Goal: Task Accomplishment & Management: Use online tool/utility

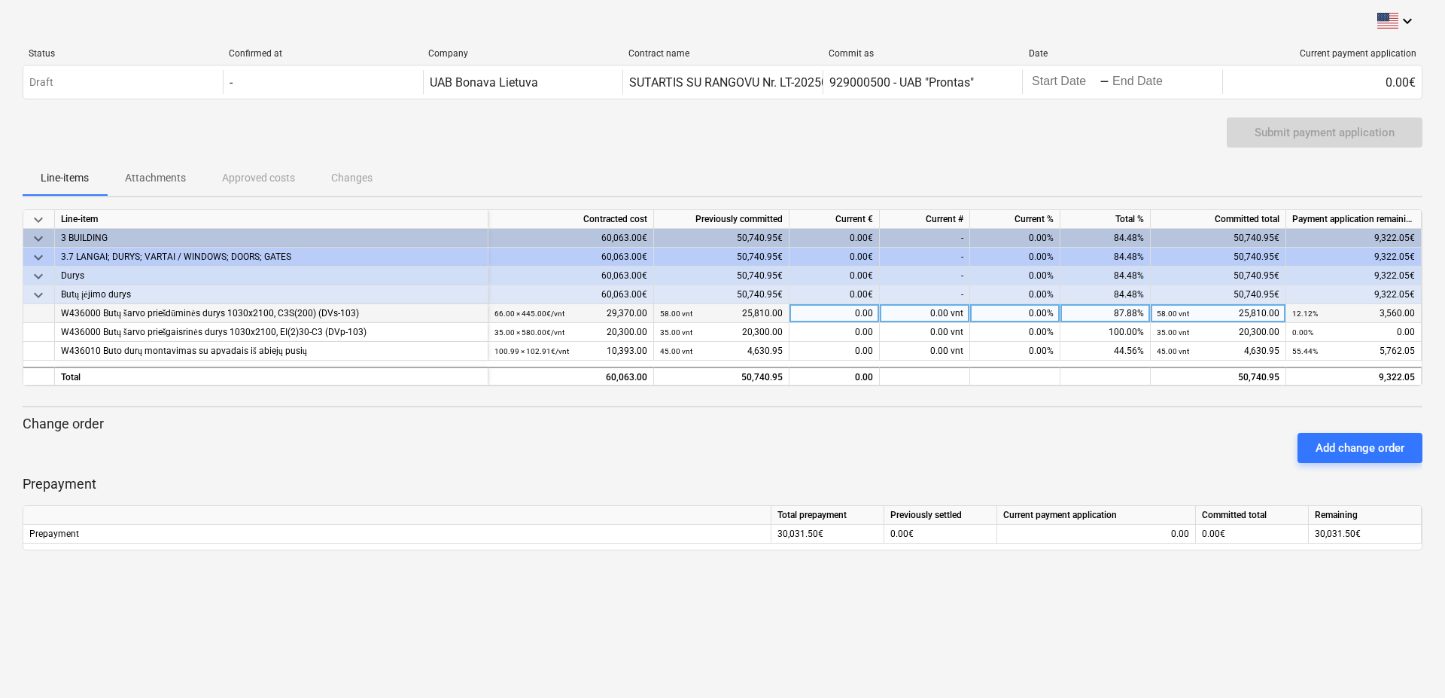
click at [919, 315] on div "0.00 vnt" at bounding box center [925, 313] width 90 height 19
type input "8"
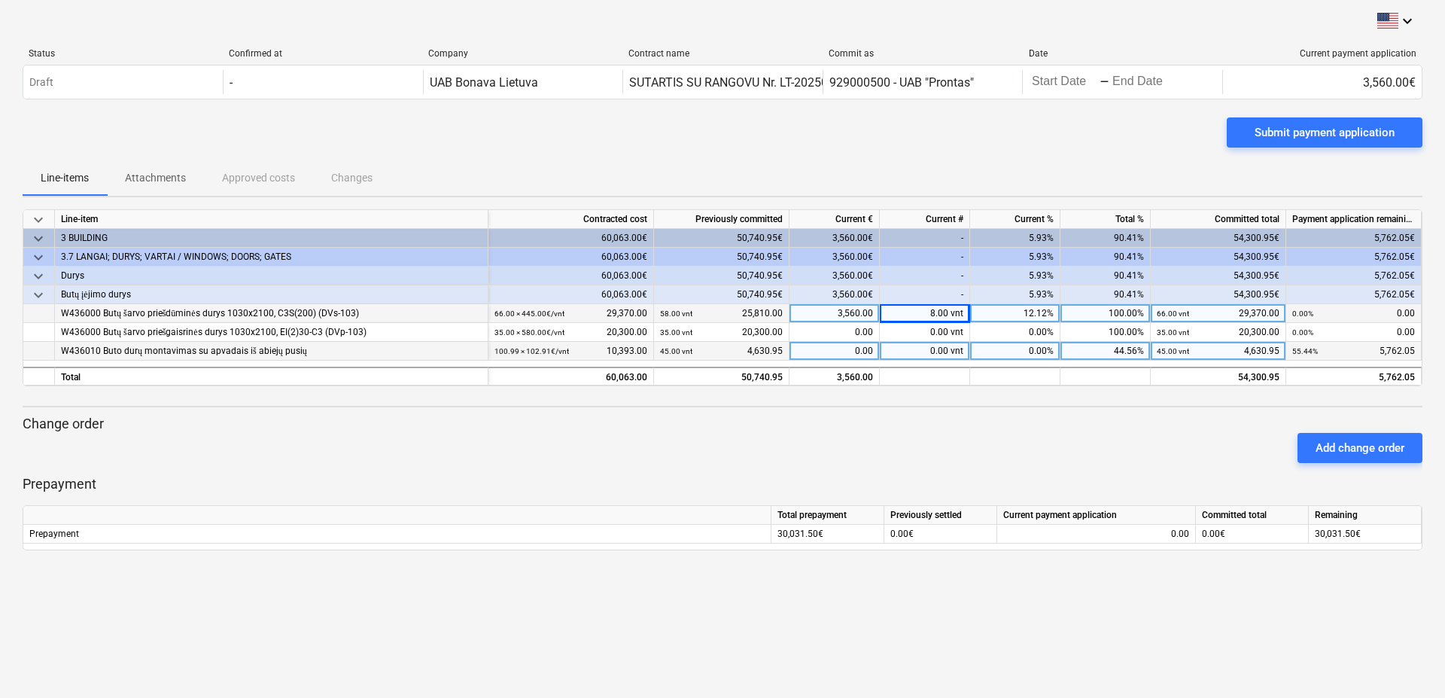
click at [937, 356] on div "0.00 vnt" at bounding box center [925, 351] width 90 height 19
click at [855, 355] on div "0.00" at bounding box center [835, 351] width 90 height 19
click at [906, 362] on div "keyboard_arrow_down Line-item Contracted cost Previously committed Current € Cu…" at bounding box center [723, 297] width 1400 height 177
click at [930, 351] on div "0.00 vnt" at bounding box center [925, 351] width 90 height 19
type input "4"
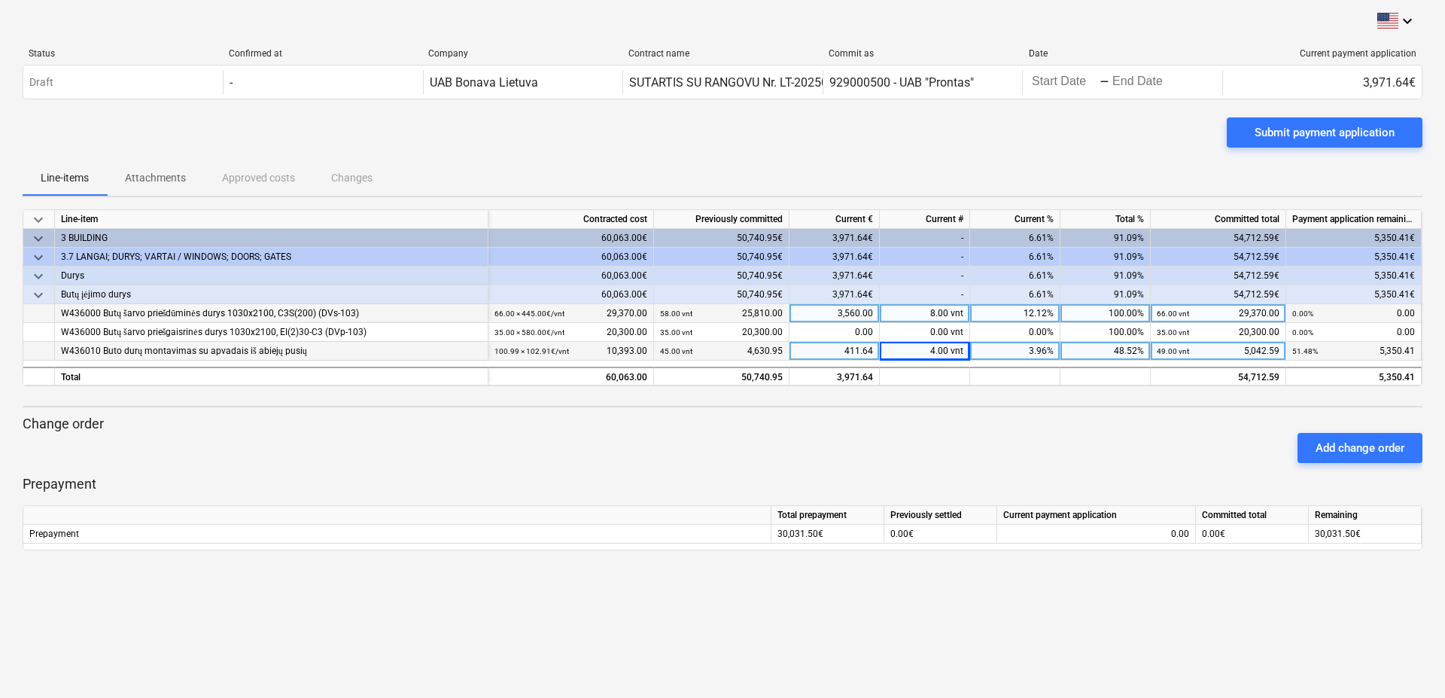
click at [836, 619] on div "keyboard_arrow_down Status Confirmed at Company Contract name Commit as Date Cu…" at bounding box center [722, 349] width 1445 height 698
click at [657, 602] on div "keyboard_arrow_down Status Confirmed at Company Contract name Commit as Date Cu…" at bounding box center [722, 349] width 1445 height 698
click at [550, 678] on div "keyboard_arrow_down Status Confirmed at Company Contract name Commit as Date Cu…" at bounding box center [722, 349] width 1445 height 698
click at [551, 635] on div "keyboard_arrow_down Status Confirmed at Company Contract name Commit as Date Cu…" at bounding box center [722, 349] width 1445 height 698
click at [938, 139] on div "Submit payment application" at bounding box center [723, 138] width 1400 height 42
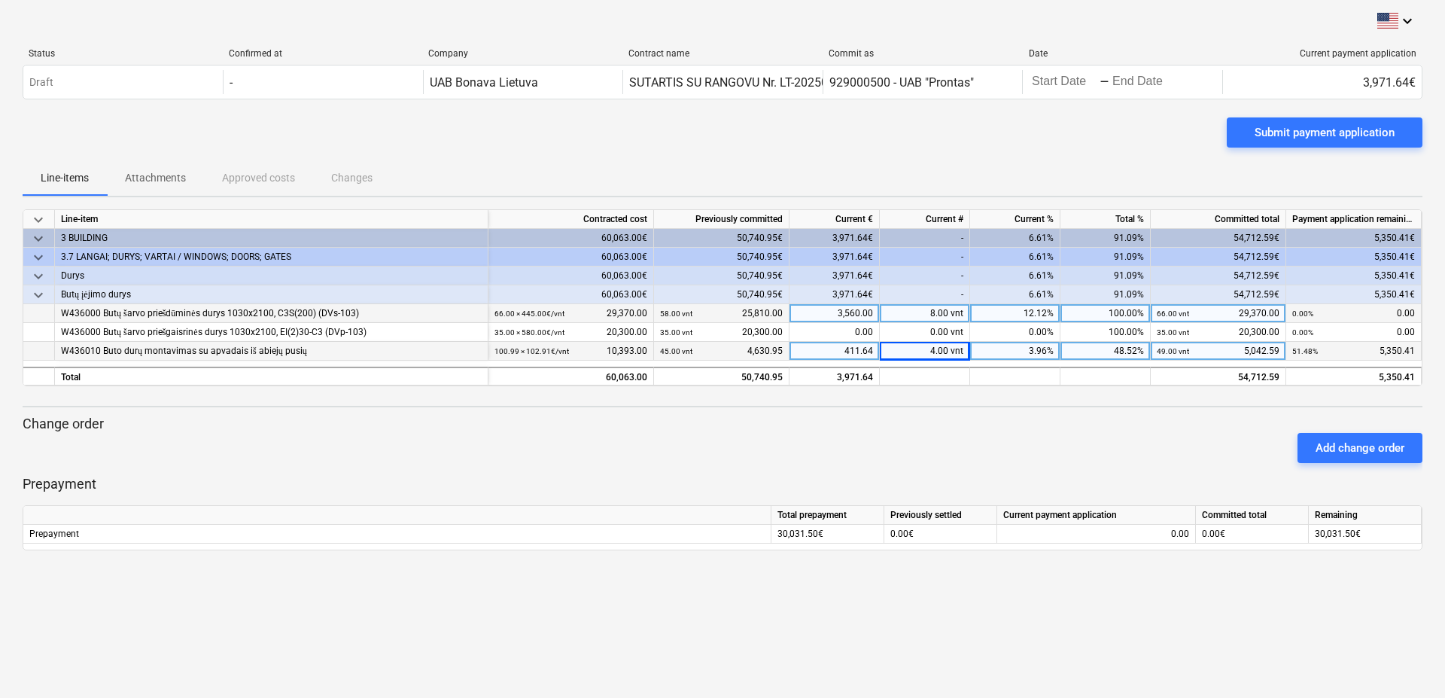
click at [887, 658] on div "keyboard_arrow_down Status Confirmed at Company Contract name Commit as Date Cu…" at bounding box center [722, 349] width 1445 height 698
click at [1380, 447] on div "Add change order" at bounding box center [1360, 448] width 89 height 20
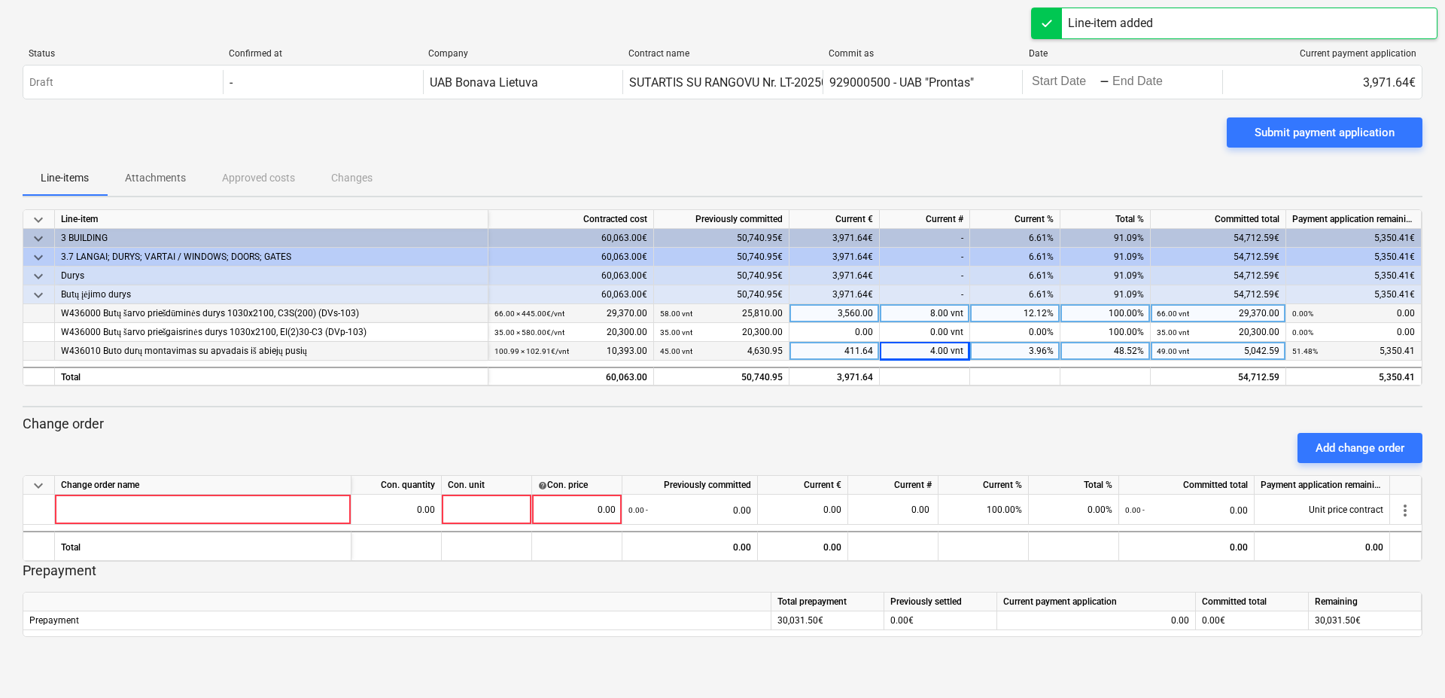
click at [1080, 431] on div "Add change order" at bounding box center [723, 448] width 1412 height 42
click at [892, 419] on p "Change order" at bounding box center [723, 424] width 1400 height 18
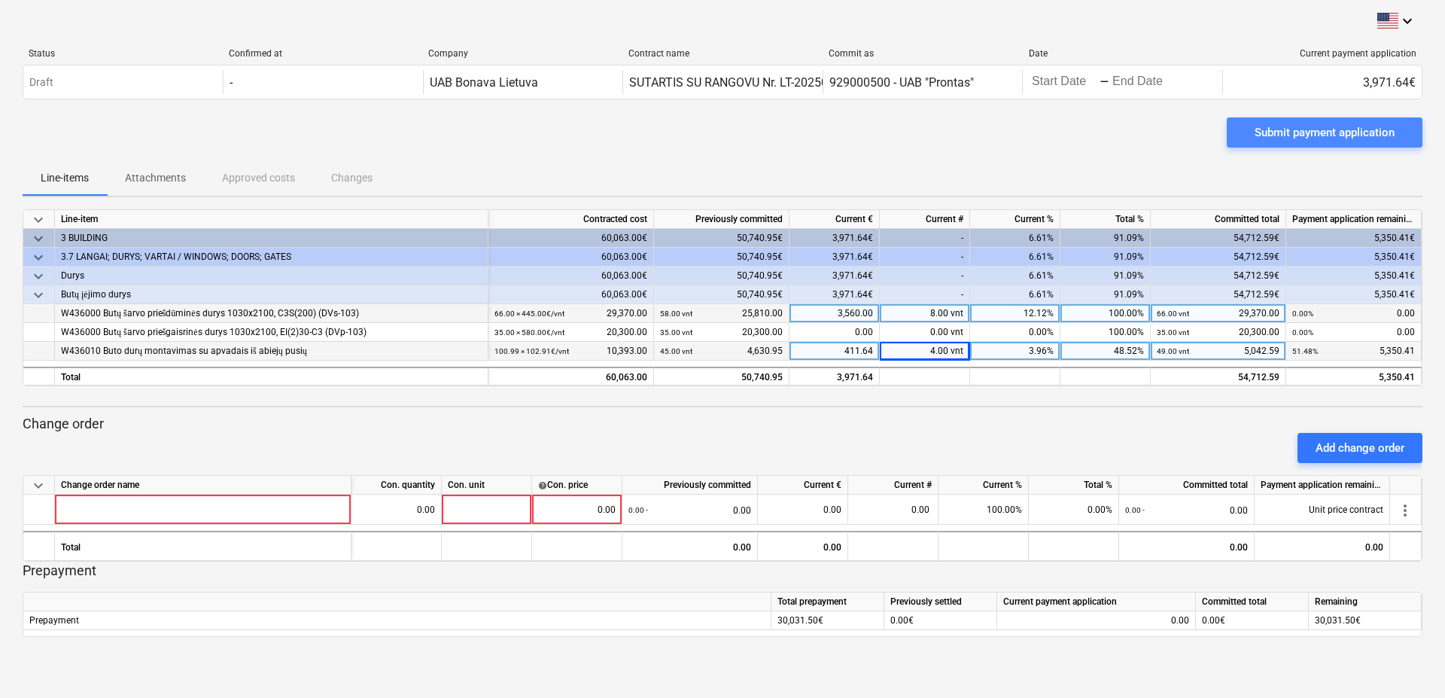
click at [1335, 130] on div "Submit payment application" at bounding box center [1325, 133] width 140 height 20
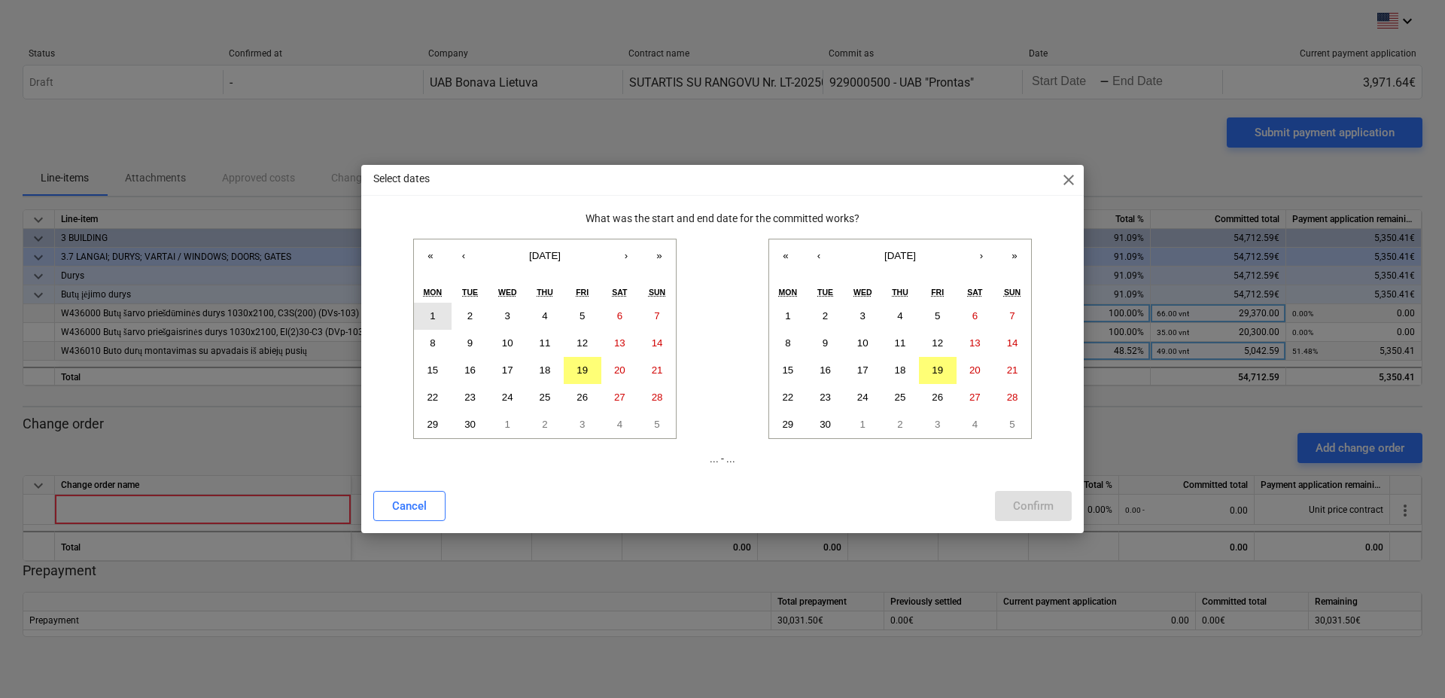
click at [427, 315] on button "1" at bounding box center [433, 316] width 38 height 27
click at [937, 373] on abbr "19" at bounding box center [937, 369] width 11 height 11
click at [1028, 505] on div "Confirm" at bounding box center [1033, 506] width 41 height 20
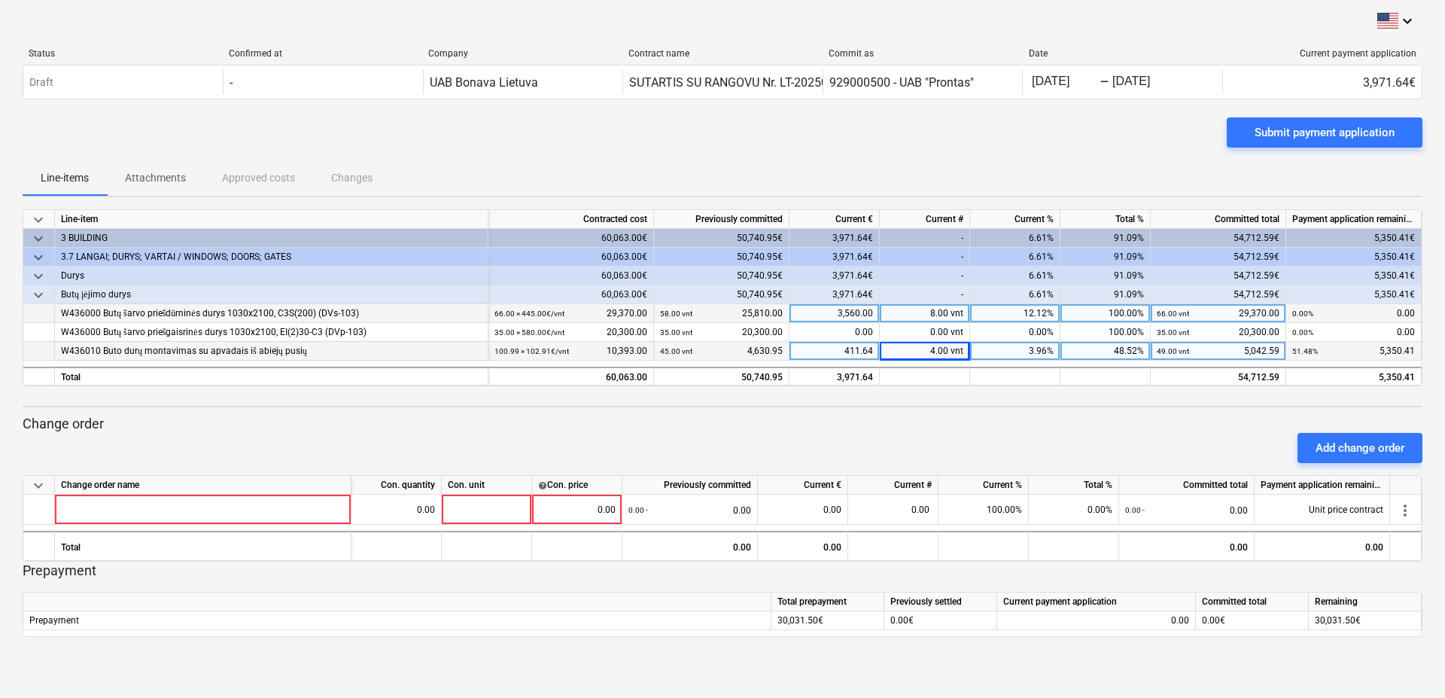
click at [36, 483] on span "keyboard_arrow_down" at bounding box center [38, 486] width 18 height 18
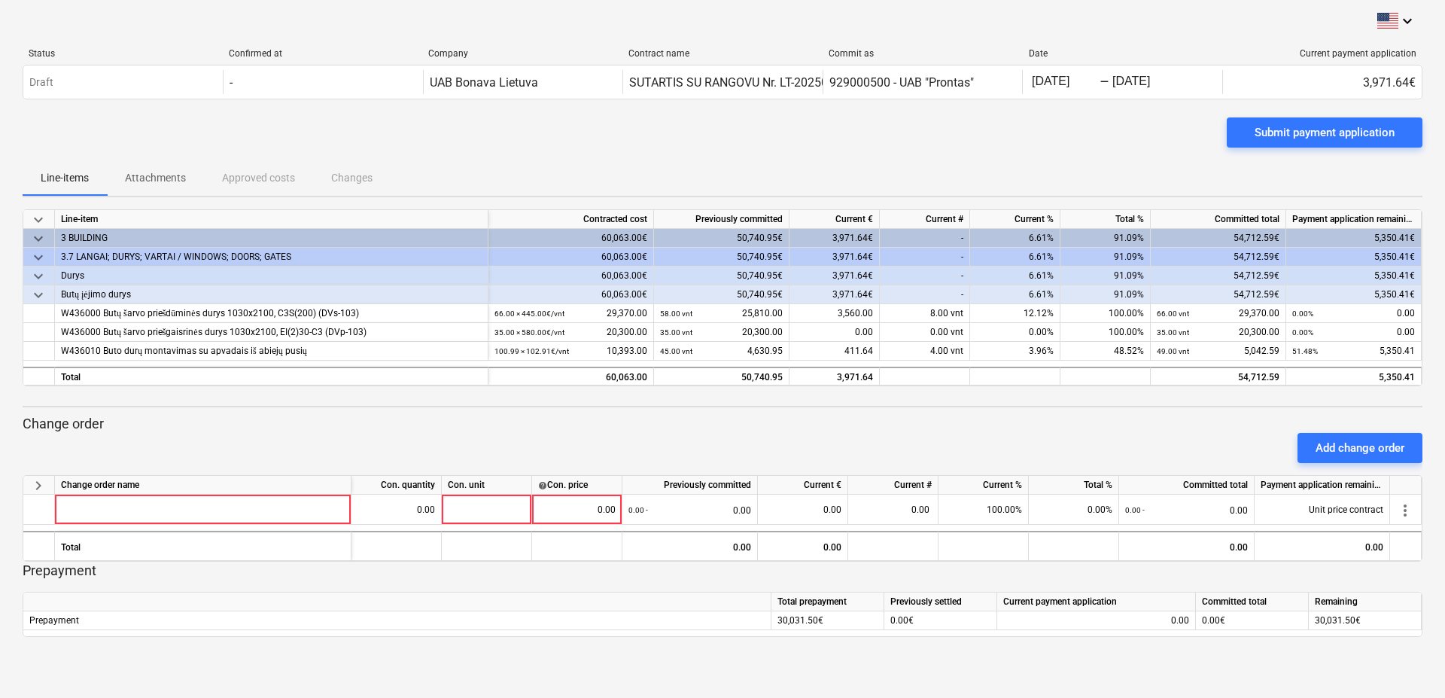
click at [36, 488] on span "keyboard_arrow_right" at bounding box center [38, 486] width 18 height 18
click at [598, 441] on div "Add change order" at bounding box center [723, 448] width 1412 height 42
click at [915, 142] on div "Submit payment application" at bounding box center [723, 138] width 1400 height 42
